Goal: Task Accomplishment & Management: Use online tool/utility

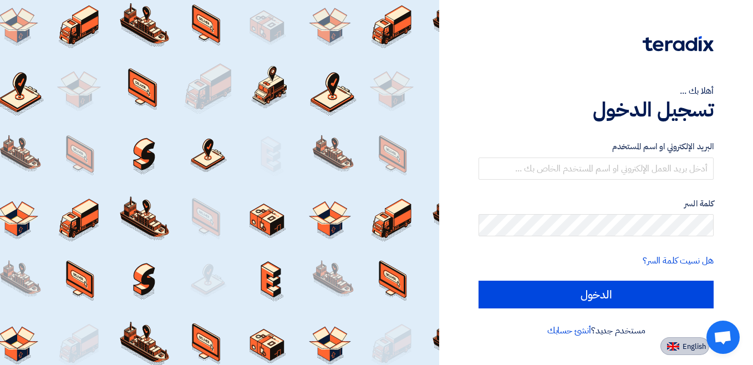
click at [690, 345] on span "English" at bounding box center [694, 347] width 23 height 8
type input "Sign in"
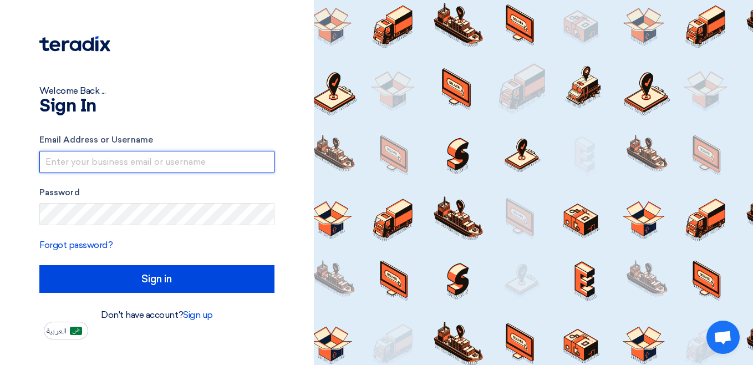
click at [100, 164] on input "text" at bounding box center [156, 162] width 235 height 22
type input "[EMAIL_ADDRESS][DOMAIN_NAME]"
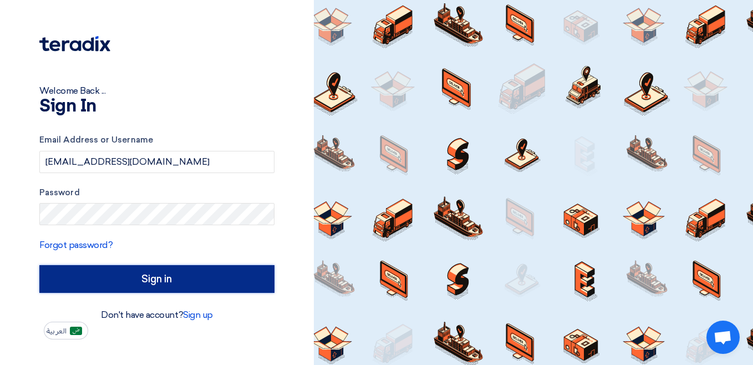
click at [186, 277] on input "Sign in" at bounding box center [156, 279] width 235 height 28
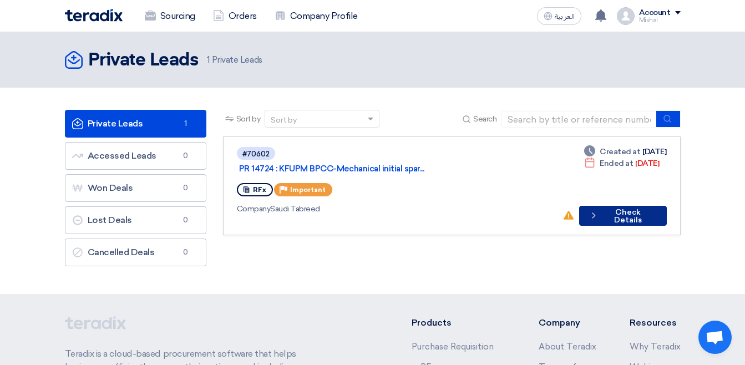
click at [596, 210] on icon "Check details" at bounding box center [594, 215] width 10 height 11
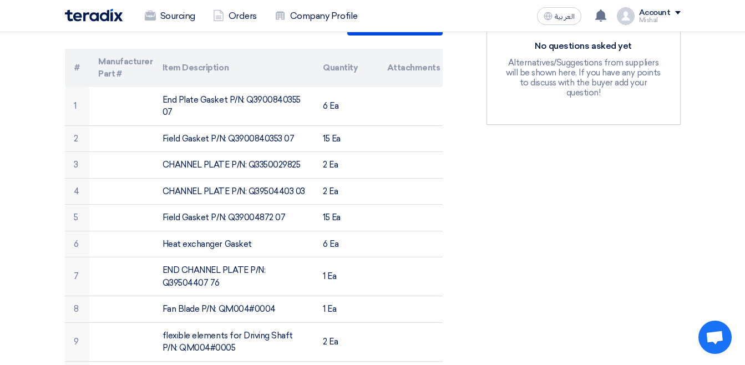
scroll to position [355, 0]
